Goal: Obtain resource: Obtain resource

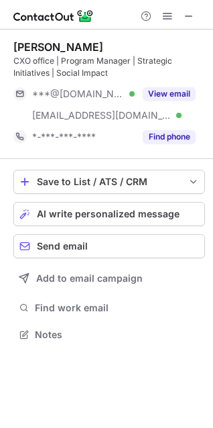
scroll to position [325, 213]
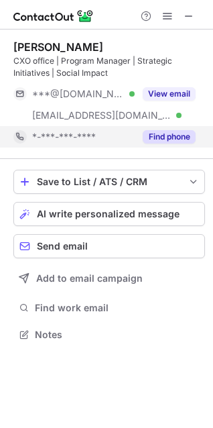
click at [178, 140] on button "Find phone" at bounding box center [169, 136] width 53 height 13
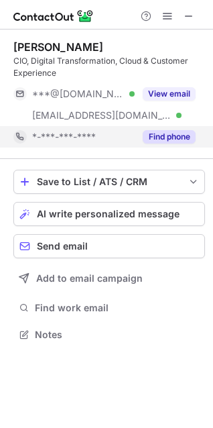
click at [168, 133] on button "Find phone" at bounding box center [169, 136] width 53 height 13
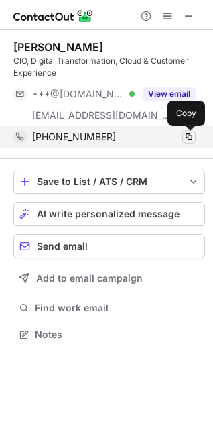
click at [187, 131] on span at bounding box center [189, 136] width 11 height 11
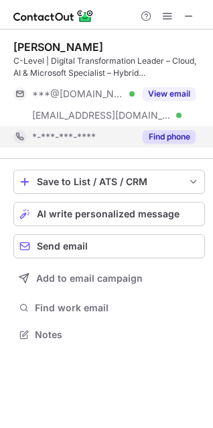
click at [152, 144] on div "Find phone" at bounding box center [165, 136] width 61 height 21
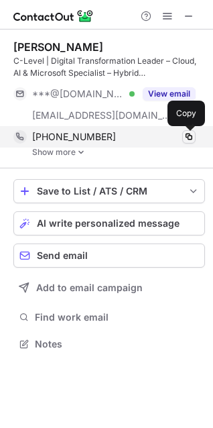
click at [193, 134] on span at bounding box center [189, 136] width 11 height 11
click at [105, 133] on div "[PHONE_NUMBER]" at bounding box center [114, 137] width 164 height 12
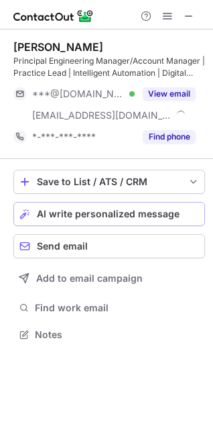
scroll to position [325, 213]
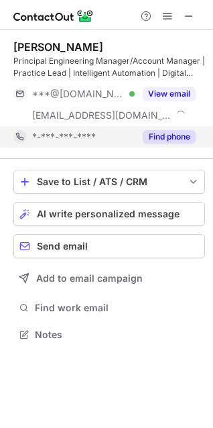
click at [168, 135] on button "Find phone" at bounding box center [169, 136] width 53 height 13
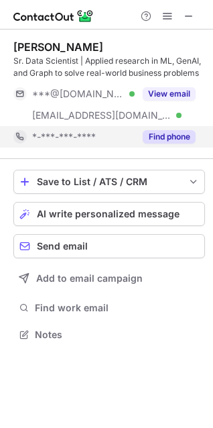
click at [165, 140] on button "Find phone" at bounding box center [169, 136] width 53 height 13
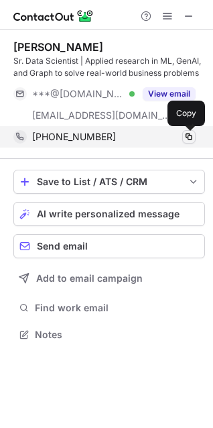
click at [194, 138] on span at bounding box center [189, 136] width 11 height 11
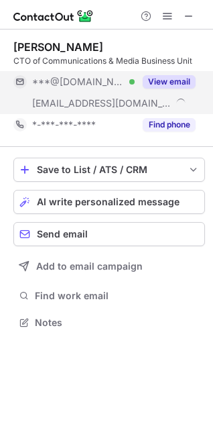
scroll to position [313, 213]
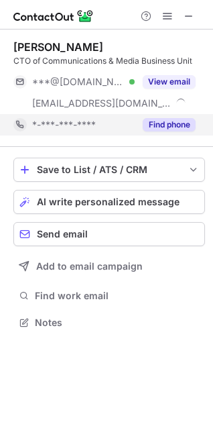
click at [172, 119] on button "Find phone" at bounding box center [169, 124] width 53 height 13
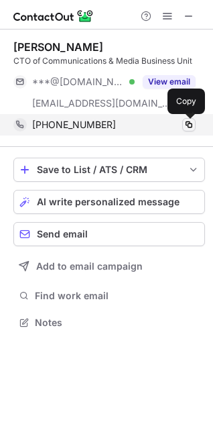
click at [185, 126] on span at bounding box center [189, 124] width 11 height 11
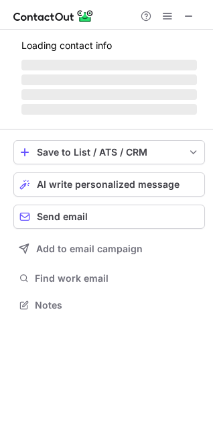
scroll to position [325, 213]
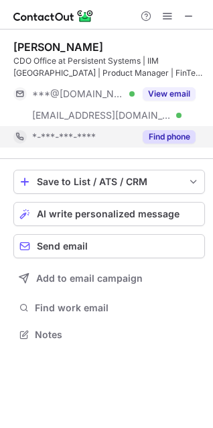
click at [179, 136] on button "Find phone" at bounding box center [169, 136] width 53 height 13
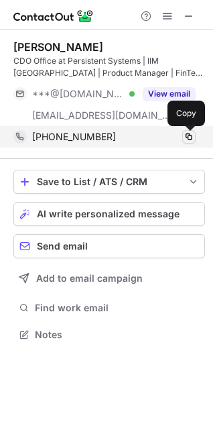
click at [192, 136] on span at bounding box center [189, 136] width 11 height 11
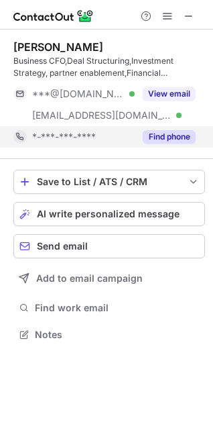
click at [176, 138] on button "Find phone" at bounding box center [169, 136] width 53 height 13
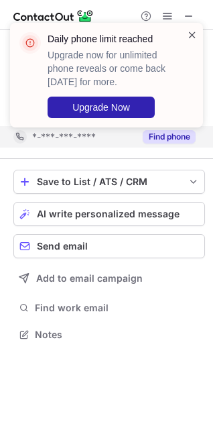
click at [193, 34] on span at bounding box center [192, 34] width 11 height 13
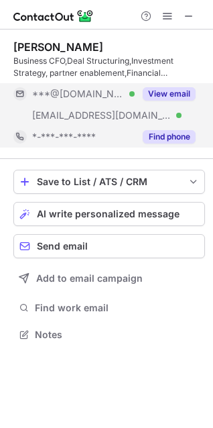
click at [160, 95] on button "View email" at bounding box center [169, 93] width 53 height 13
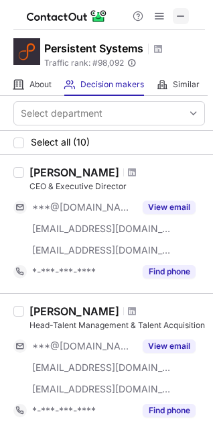
click at [174, 17] on button at bounding box center [181, 16] width 16 height 16
click at [182, 11] on span at bounding box center [181, 16] width 11 height 11
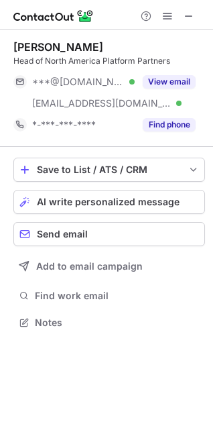
scroll to position [313, 213]
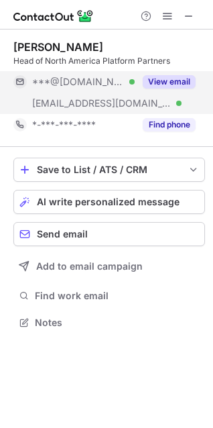
click at [162, 77] on button "View email" at bounding box center [169, 81] width 53 height 13
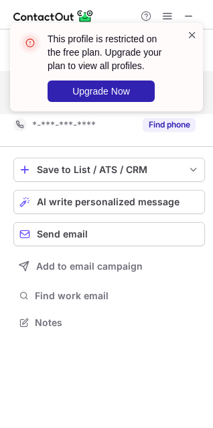
click at [187, 32] on span at bounding box center [192, 34] width 11 height 13
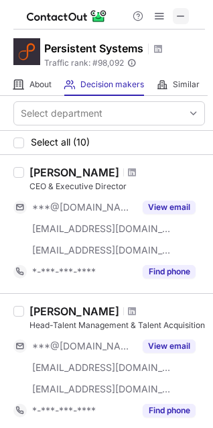
click at [176, 17] on span at bounding box center [181, 16] width 11 height 11
